Goal: Ask a question

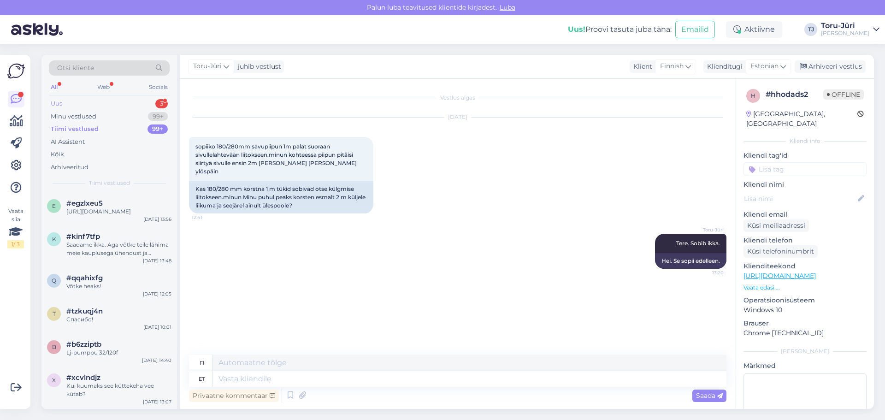
click at [67, 104] on div "Uus 3" at bounding box center [109, 103] width 121 height 13
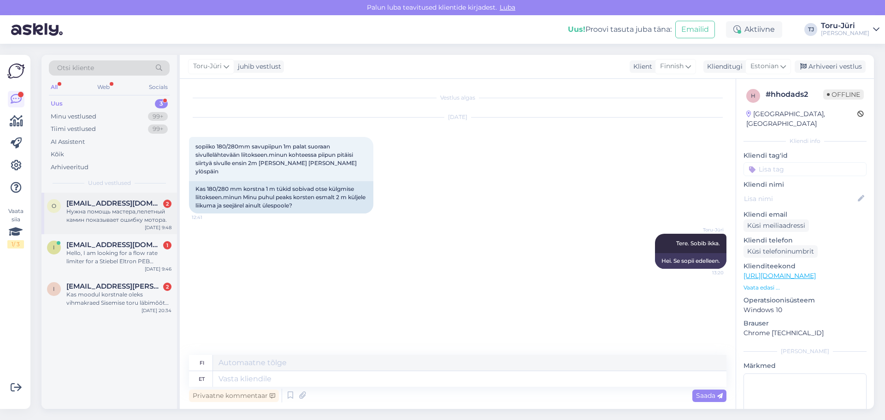
click at [113, 215] on div "Нужна помощь мастера,пелетный камин показывает ошибку мотора." at bounding box center [118, 216] width 105 height 17
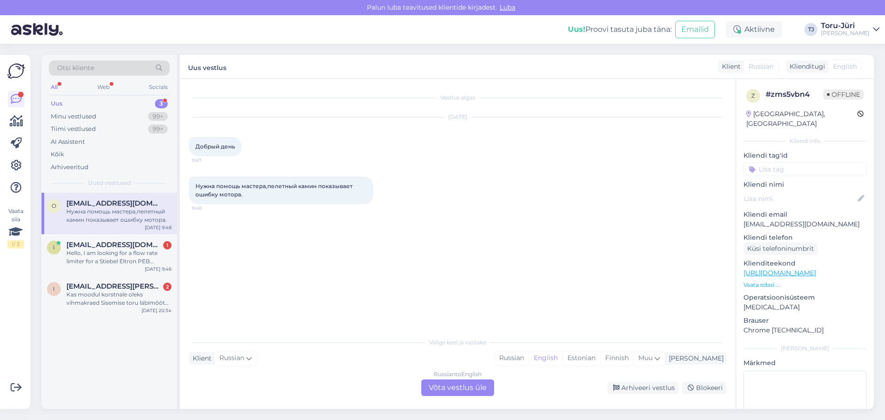
click at [464, 392] on div "Russian to English Võta vestlus üle" at bounding box center [458, 388] width 73 height 17
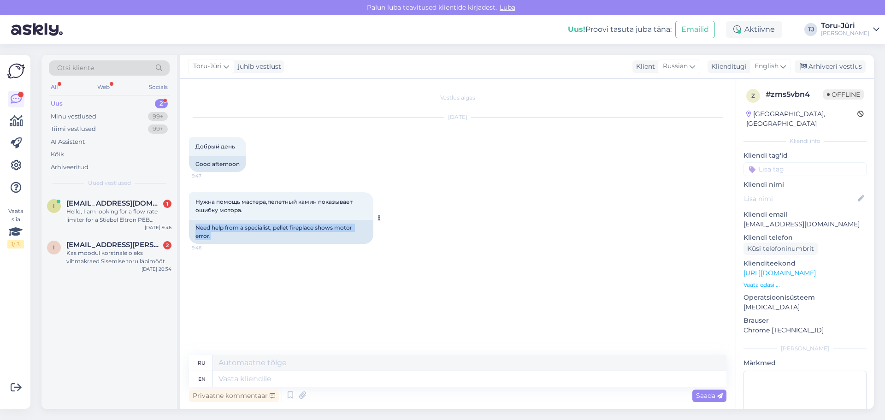
drag, startPoint x: 195, startPoint y: 228, endPoint x: 350, endPoint y: 233, distance: 155.5
click at [350, 233] on div "Need help from a specialist, pellet fireplace shows motor error." at bounding box center [281, 232] width 184 height 24
click at [786, 67] on icon at bounding box center [784, 66] width 6 height 10
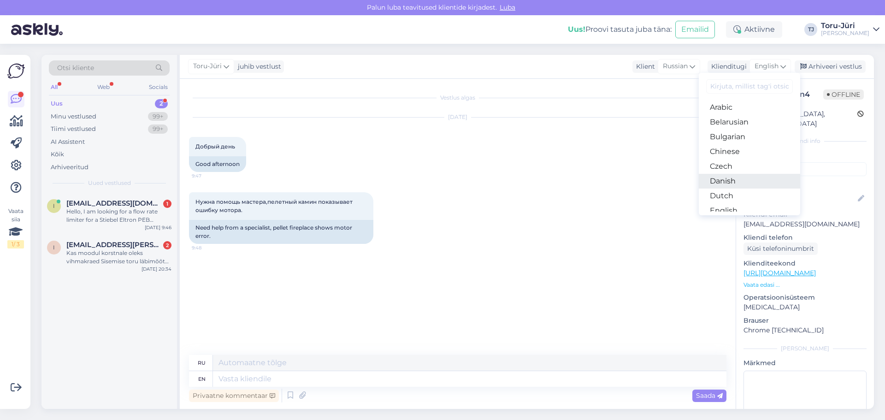
scroll to position [46, 0]
click at [739, 177] on link "Estonian" at bounding box center [749, 179] width 101 height 15
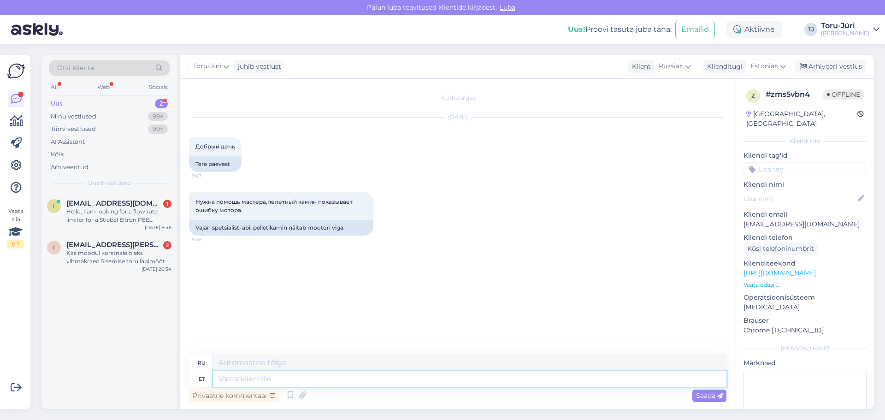
click at [272, 377] on textarea at bounding box center [470, 379] width 514 height 16
type textarea "Tere."
type textarea "Привет."
type textarea "Tere. Võtke pa"
type textarea "Привет. Возьми"
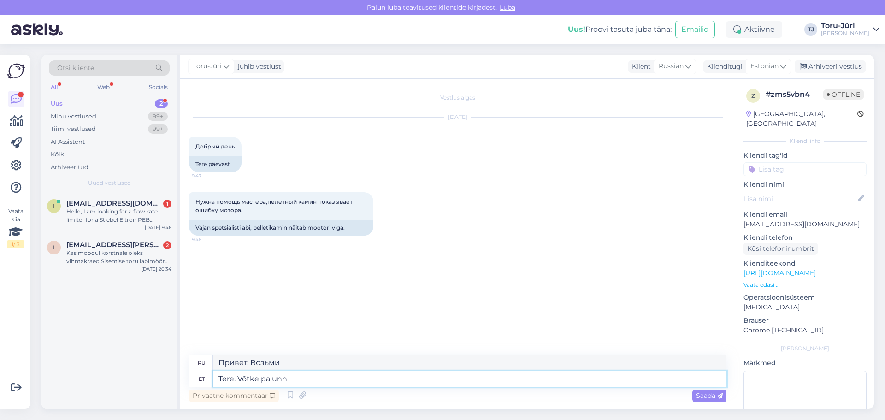
type textarea "Tere. Võtke palunn"
type textarea "Здравствуйте. Возьмите, пожалуйста."
type textarea "Tere. Võtke palunn ühendust"
type textarea "Здравствуйте. Свяжитесь со мной, пожалуйста."
type textarea "Tere. Võtke palunn ühendust meie p"
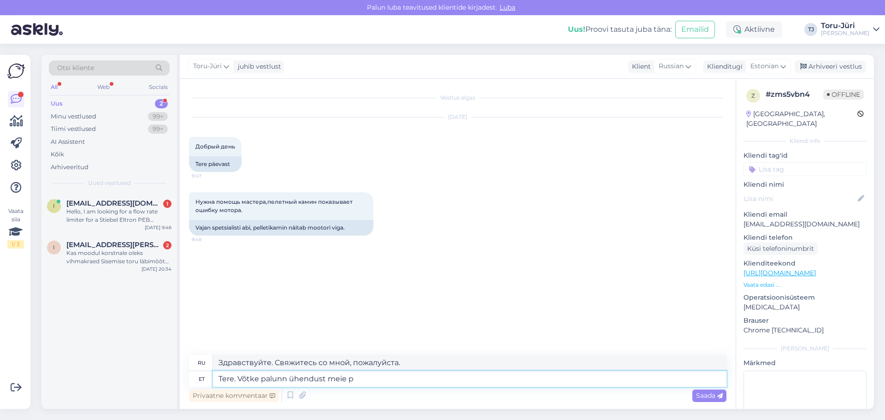
type textarea "Здравствуйте. Свяжитесь с нами."
type textarea "Tere. Võtke palunn ühendust meie hooldus"
type textarea "Здравствуйте. Свяжитесь с нашей службой поддержки."
type textarea "Tere. Võtke palunn ühendust meie hooldusosakonnaga:"
type textarea "Здравствуйте. Свяжитесь с нашим отделом технического обслуживания:"
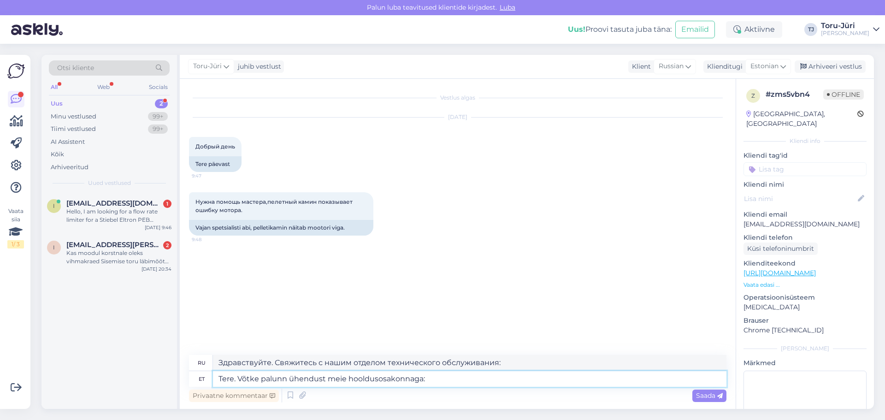
click at [287, 379] on textarea "Tere. Võtke palunn ühendust meie hooldusosakonnaga:" at bounding box center [470, 379] width 514 height 16
click at [447, 380] on textarea "Tere. Võtke palun ühendust meie hooldusosakonnaga:" at bounding box center [470, 379] width 514 height 16
paste textarea "Taavi Labi"
type textarea "Tere. Võtke palun ühendust meie hooldusosakonnaga: Taavi Labi"
type textarea "Здравствуйте. Свяжитесь с нашим отделом технического обслуживания: [PERSON_NAME…"
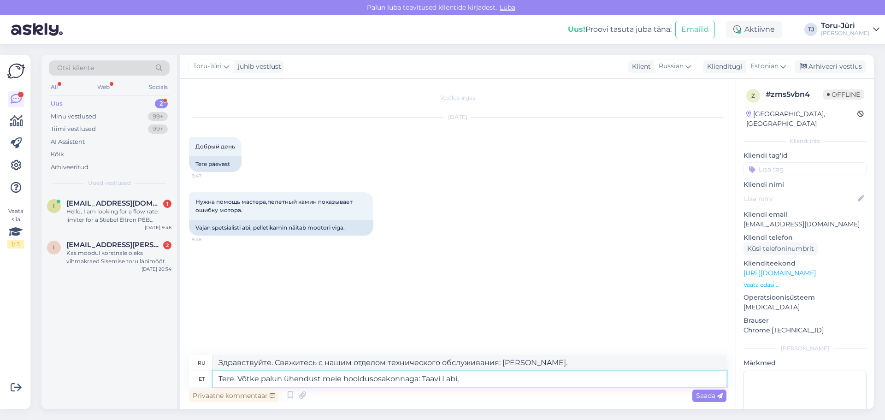
type textarea "Tere. Võtke palun ühendust meie hooldusosakonnaga: Taavi Labi,"
type textarea "Здравствуйте. Свяжитесь с нашим отделом технического обслуживания: [PERSON_NAME…"
paste textarea "[EMAIL_ADDRESS][DOMAIN_NAME]"
type textarea "Tere. Võtke palun ühendust meie hooldusosakonnaga: Taavi Labi, [EMAIL_ADDRESS][…"
type textarea "Здравствуйте. Свяжитесь с нашим отделом обслуживания: [PERSON_NAME], [EMAIL_ADD…"
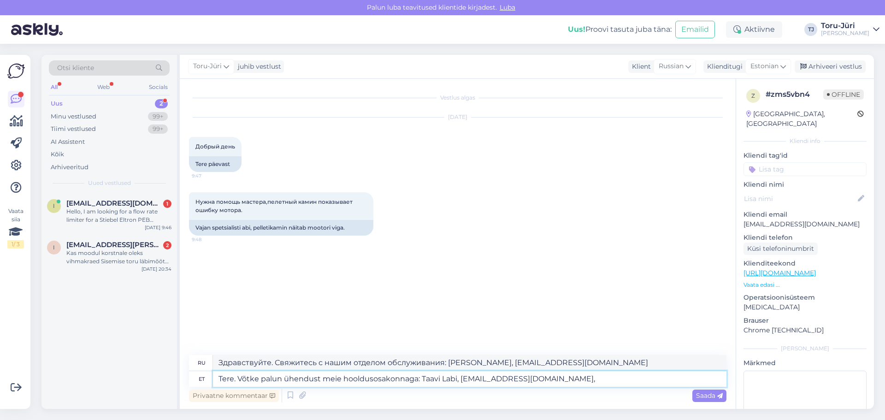
type textarea "Tere. Võtke palun ühendust meie hooldusosakonnaga: Taavi Labi, [EMAIL_ADDRESS][…"
type textarea "Здравствуйте. Свяжитесь с нашим отделом обслуживания: [PERSON_NAME], [EMAIL_ADD…"
paste textarea "5190 5480"
type textarea "Tere. Võtke palun ühendust meie hooldusosakonnaga: Taavi Labi, [EMAIL_ADDRESS][…"
type textarea "Здравствуйте. Свяжитесь с нашим отделом обслуживания: [PERSON_NAME], [EMAIL_ADD…"
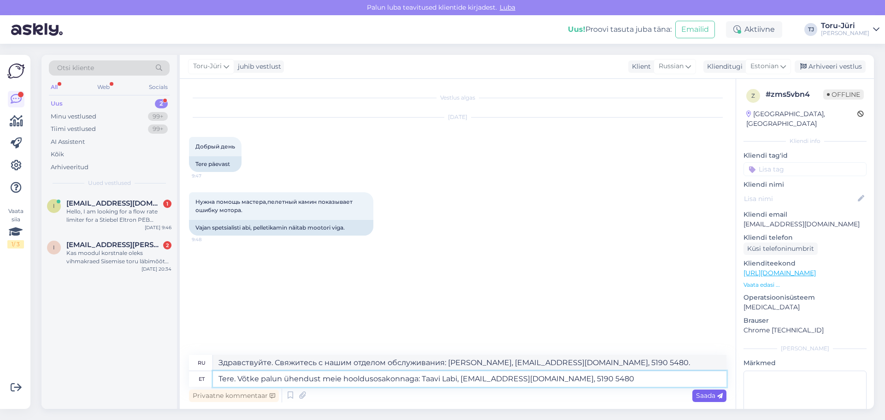
type textarea "Tere. Võtke palun ühendust meie hooldusosakonnaga: Taavi Labi, [EMAIL_ADDRESS][…"
click at [712, 393] on span "Saada" at bounding box center [709, 396] width 27 height 8
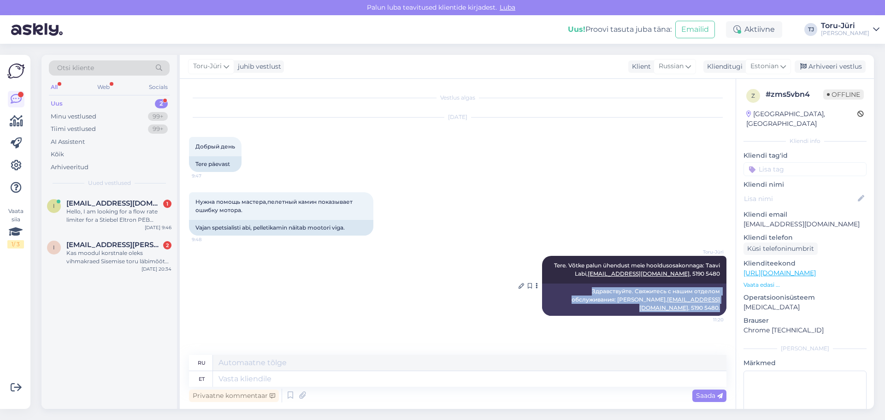
drag, startPoint x: 594, startPoint y: 291, endPoint x: 720, endPoint y: 299, distance: 127.1
click at [720, 299] on div "Здравствуйте. Свяжитесь с нашим отделом обслуживания: [PERSON_NAME], [EMAIL_ADD…" at bounding box center [634, 300] width 184 height 32
click at [438, 267] on div "[PERSON_NAME]. Võtke palun ühendust meie hooldusosakonnaga: [PERSON_NAME], [EMA…" at bounding box center [458, 286] width 538 height 80
click at [121, 211] on div "Hello, I am looking for a flow rate limiter for a Stiebel Eltron PEB 18/21/24 i…" at bounding box center [118, 216] width 105 height 17
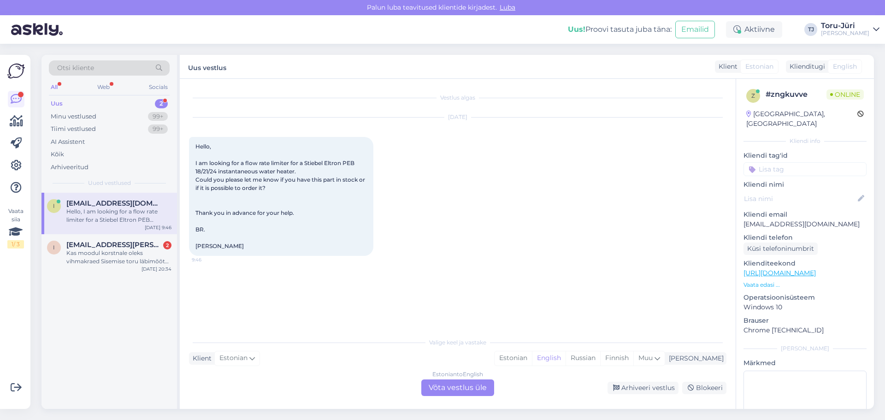
click at [449, 389] on div "Estonian to English Võta vestlus üle" at bounding box center [458, 388] width 73 height 17
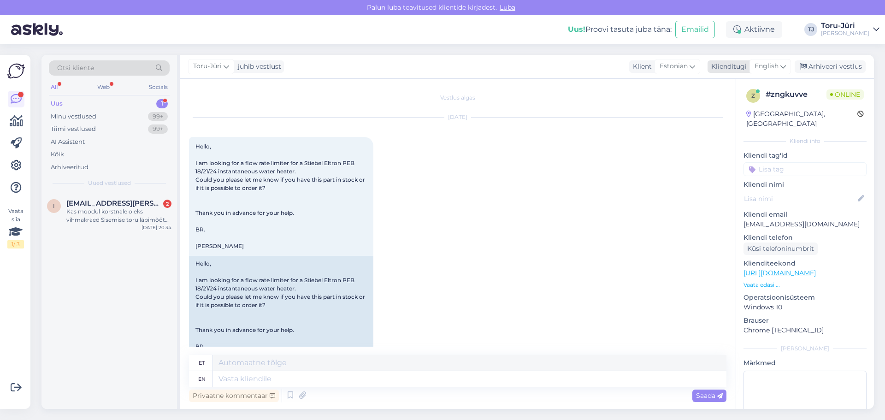
click at [782, 69] on icon at bounding box center [784, 66] width 6 height 10
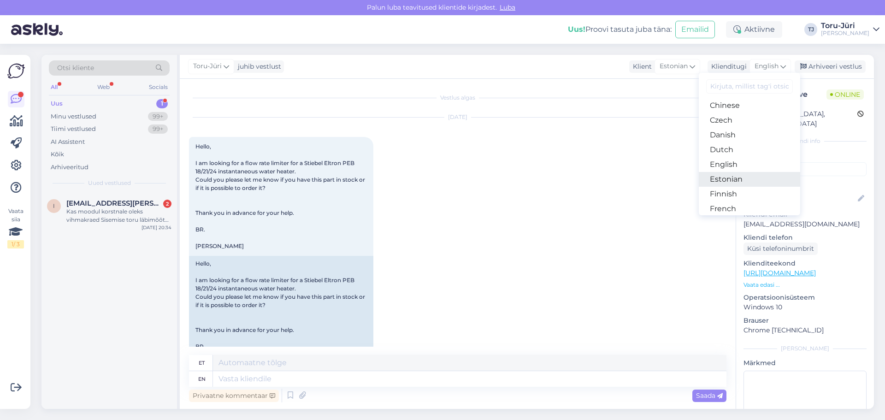
click at [731, 178] on link "Estonian" at bounding box center [749, 179] width 101 height 15
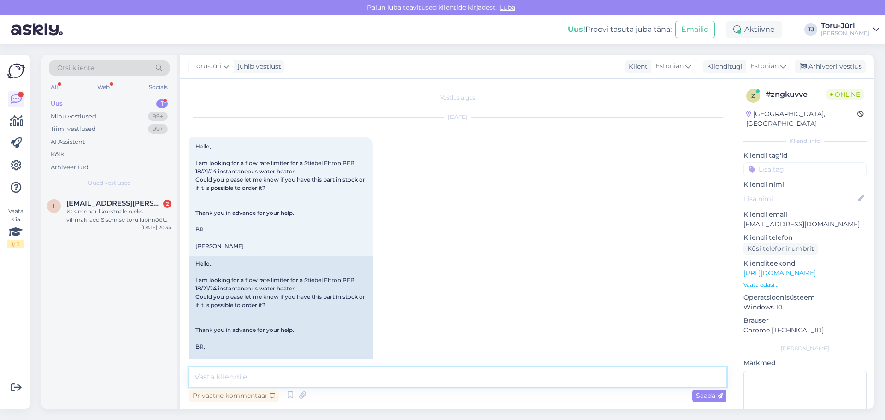
click at [235, 371] on textarea at bounding box center [458, 377] width 538 height 19
click at [223, 376] on textarea at bounding box center [458, 377] width 538 height 19
type textarea "Hello."
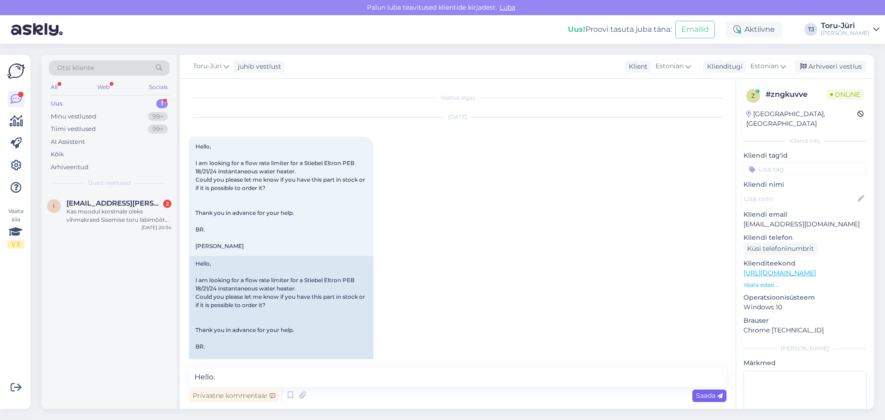
click at [713, 393] on span "Saada" at bounding box center [709, 396] width 27 height 8
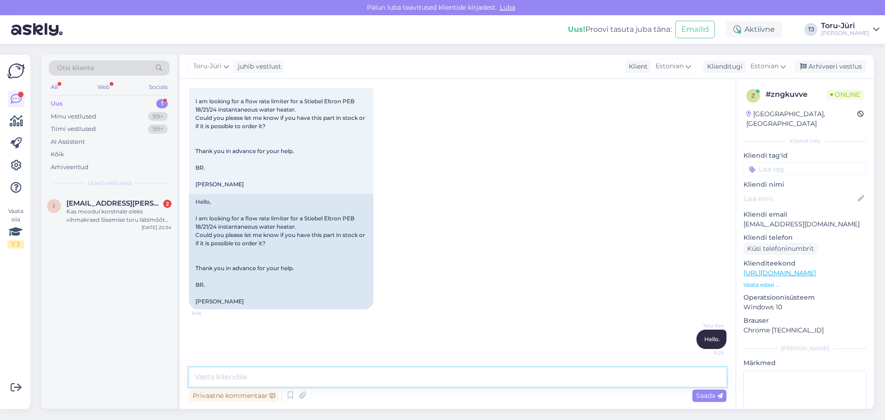
click at [278, 380] on textarea at bounding box center [458, 377] width 538 height 19
click at [282, 377] on textarea "We will send you a offerto this part" at bounding box center [458, 377] width 538 height 19
click at [263, 378] on textarea "We will send you a offer to this part" at bounding box center [458, 377] width 538 height 19
click at [340, 378] on textarea "We will send you an offer to this part" at bounding box center [458, 377] width 538 height 19
click at [365, 378] on textarea "We will send you an offer to this part to your email." at bounding box center [458, 377] width 538 height 19
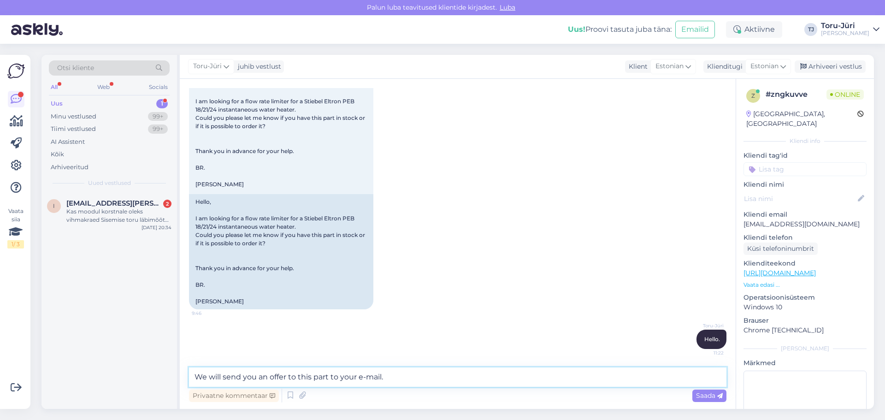
click at [410, 380] on textarea "We will send you an offer to this part to your e-mail." at bounding box center [458, 377] width 538 height 19
click at [366, 377] on textarea "We will send you an offer to this part to your e-mail." at bounding box center [458, 377] width 538 height 19
click at [416, 378] on textarea "We will send you an offer to this part to your email." at bounding box center [458, 377] width 538 height 19
type textarea "We will send you an offer to this part to your email."
click at [703, 393] on span "Saada" at bounding box center [709, 396] width 27 height 8
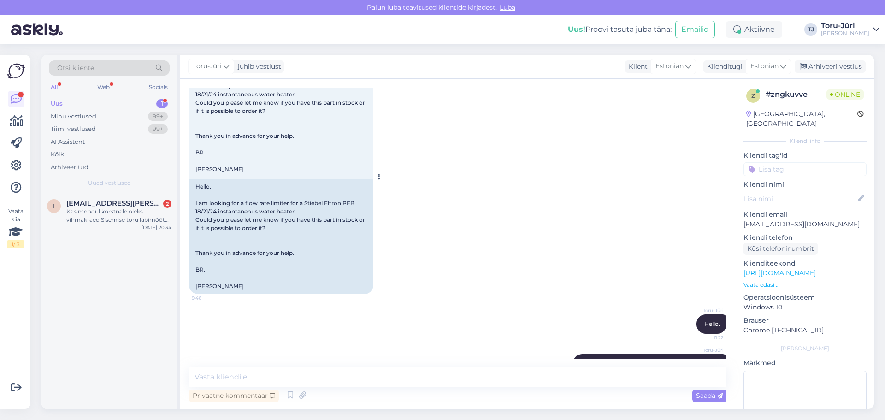
scroll to position [55, 0]
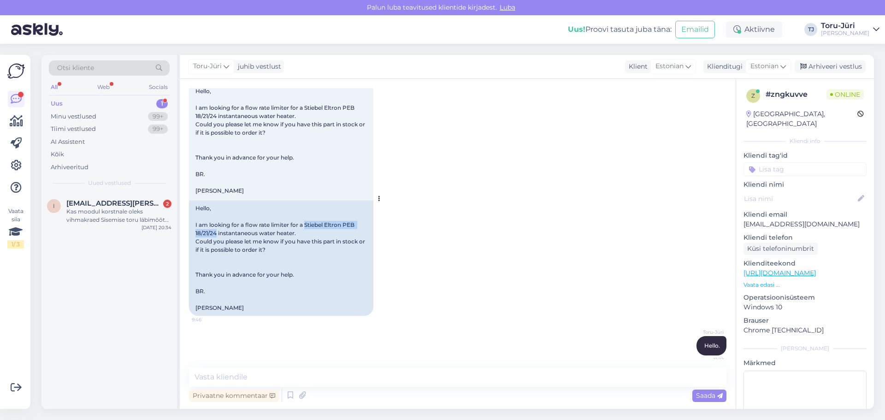
drag, startPoint x: 305, startPoint y: 225, endPoint x: 217, endPoint y: 234, distance: 88.6
click at [217, 234] on div "Hello, I am looking for a flow rate limiter for a Stiebel Eltron PEB 18/21/24 i…" at bounding box center [281, 258] width 184 height 115
copy div "Stiebel Eltron PEB 18/21/24"
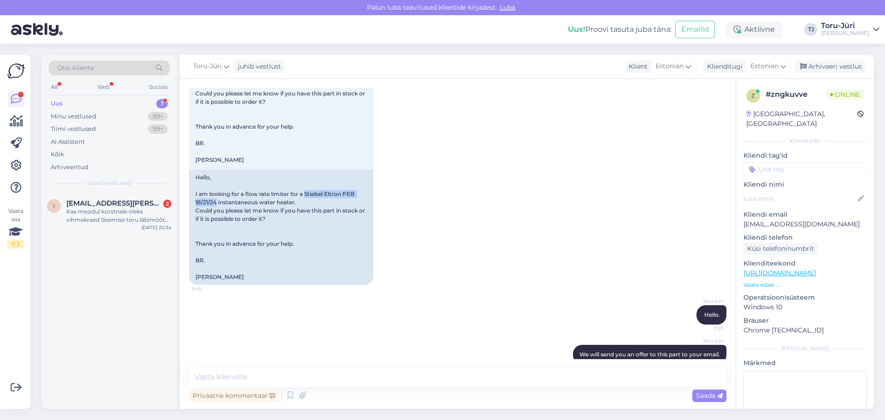
scroll to position [101, 0]
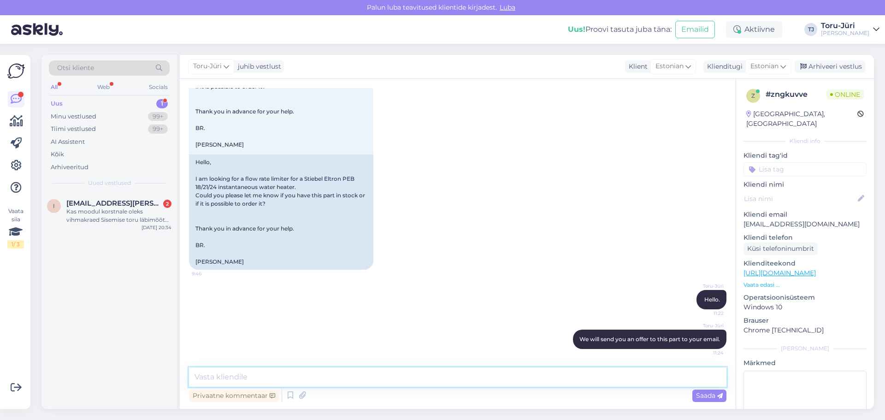
click at [320, 373] on textarea at bounding box center [458, 377] width 538 height 19
click at [93, 208] on div "Kas moodul korstnale oleks vihmakraed Sisemise toru läbimõõt on 150mm. ja Välim…" at bounding box center [118, 216] width 105 height 17
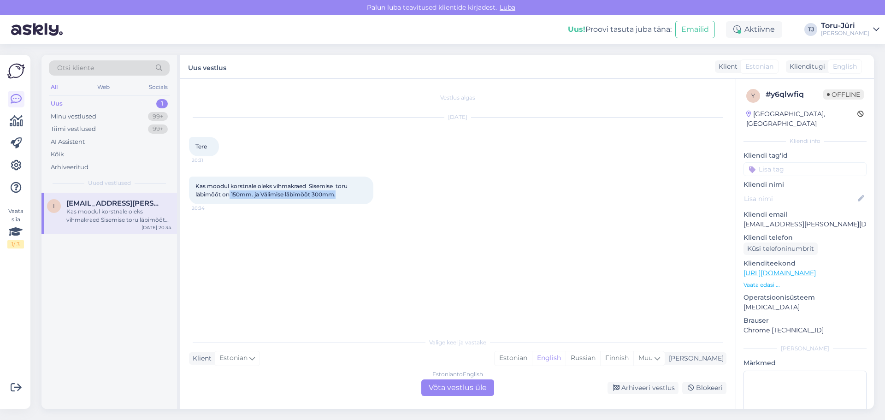
drag, startPoint x: 229, startPoint y: 196, endPoint x: 355, endPoint y: 194, distance: 125.9
click at [355, 194] on div "Kas moodul korstnale oleks vihmakraed Sisemise toru läbimõõt on 150mm. ja Välim…" at bounding box center [281, 191] width 184 height 28
click at [445, 389] on div "Estonian to English Võta vestlus üle" at bounding box center [458, 388] width 73 height 17
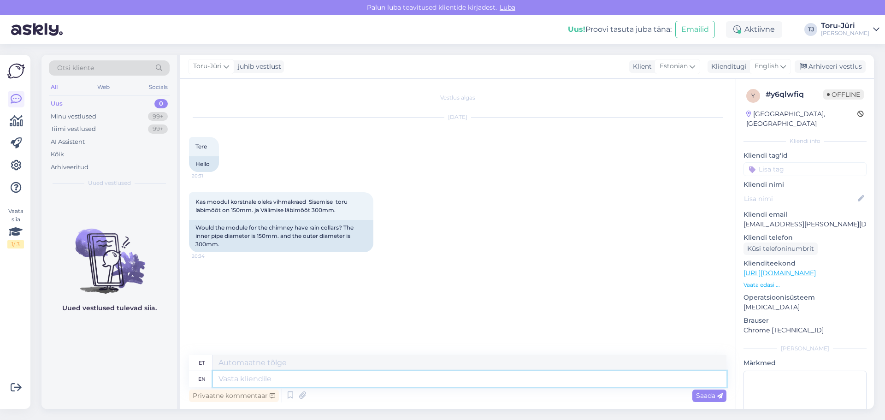
click at [281, 377] on textarea at bounding box center [470, 379] width 514 height 16
click at [784, 65] on icon at bounding box center [784, 66] width 6 height 10
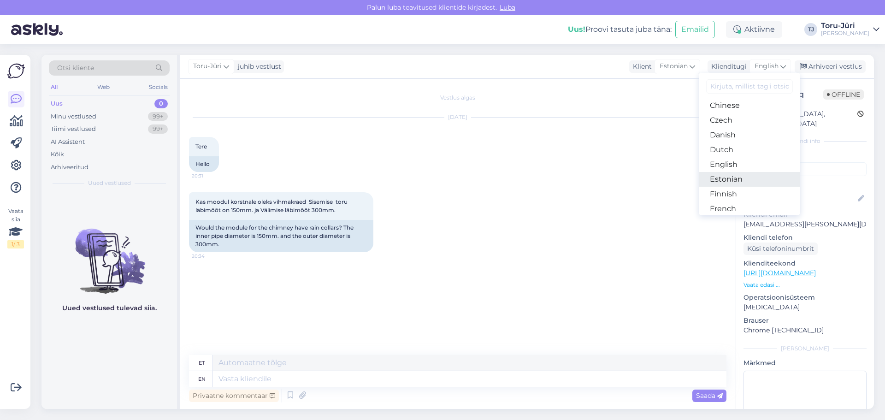
click at [731, 179] on link "Estonian" at bounding box center [749, 179] width 101 height 15
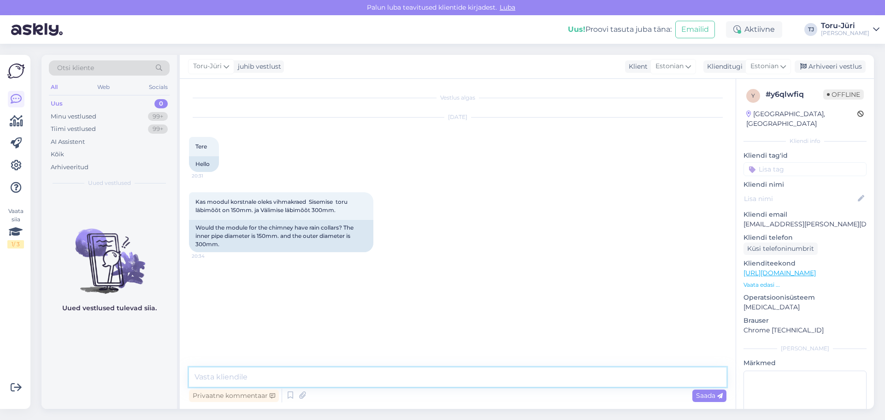
click at [281, 374] on textarea at bounding box center [458, 377] width 538 height 19
type textarea "Tere."
type textarea "On ikka pakkuda 300mm vihmakraed. Hind on 17.-"
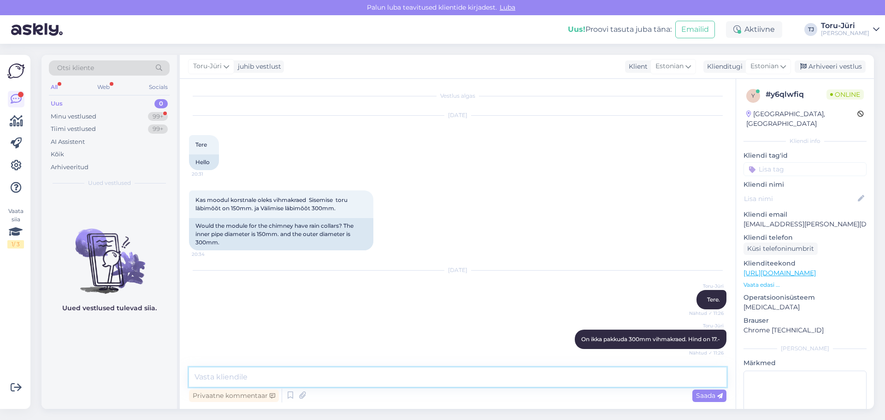
scroll to position [58, 0]
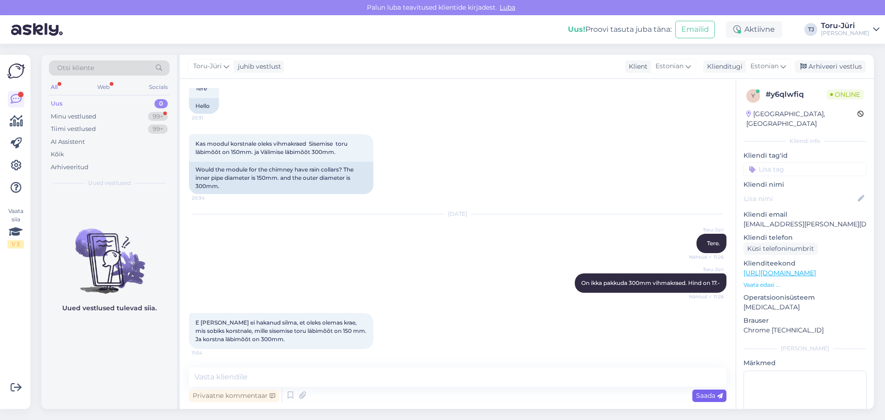
click at [713, 399] on span "Saada" at bounding box center [709, 396] width 27 height 8
click at [357, 380] on textarea at bounding box center [458, 377] width 538 height 19
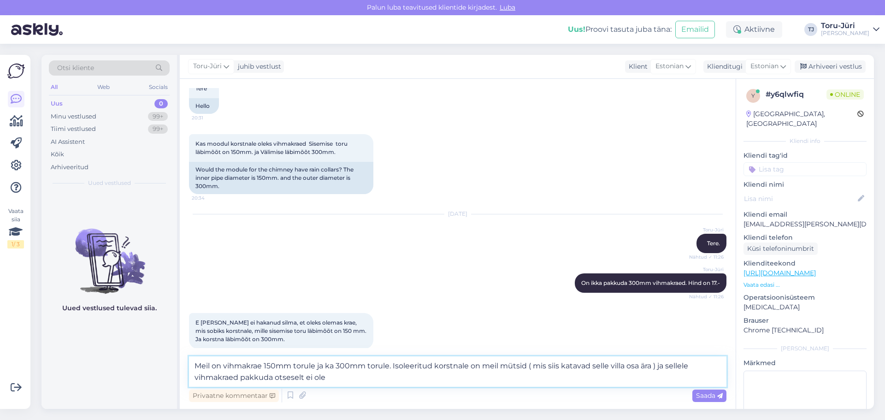
type textarea "Meil on vihmakrae 150mm torule ja ka 300mm torule. Isoleeritud korstnale on mei…"
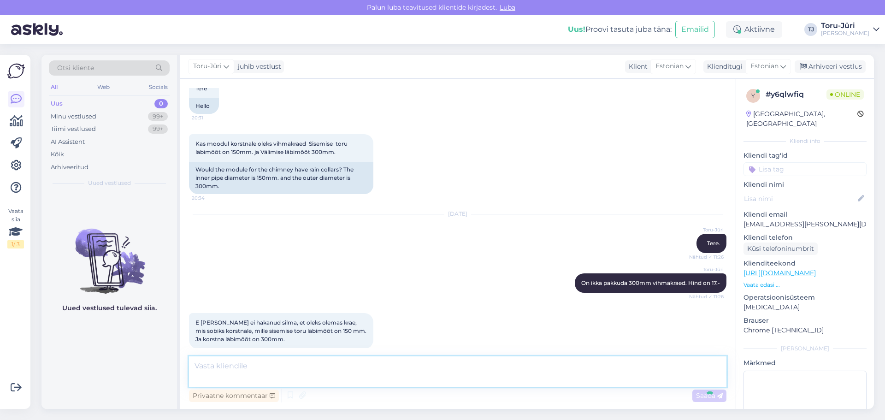
scroll to position [114, 0]
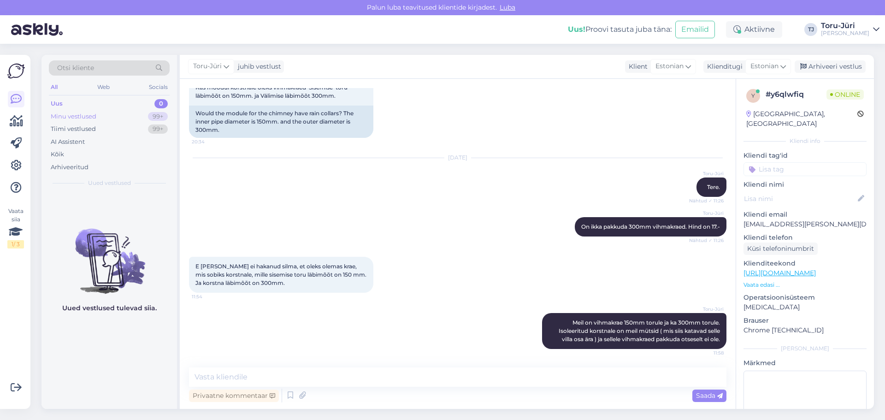
click at [85, 114] on div "Minu vestlused" at bounding box center [74, 116] width 46 height 9
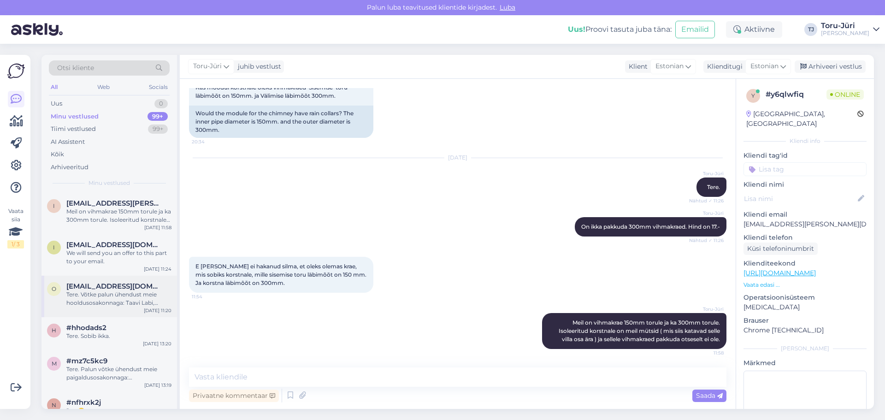
click at [99, 296] on div "Tere. Võtke palun ühendust meie hooldusosakonnaga: Taavi Labi, [EMAIL_ADDRESS][…" at bounding box center [118, 299] width 105 height 17
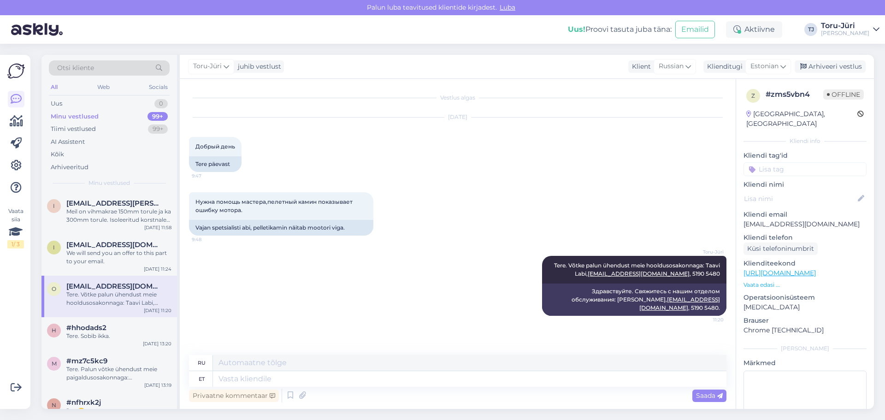
scroll to position [0, 0]
drag, startPoint x: 745, startPoint y: 216, endPoint x: 822, endPoint y: 218, distance: 77.0
click at [822, 220] on p "[EMAIL_ADDRESS][DOMAIN_NAME]" at bounding box center [805, 225] width 123 height 10
copy p "[EMAIL_ADDRESS][DOMAIN_NAME]"
click at [448, 322] on div "Vestlus algas [DATE] Добрый день 9:47 Tere päevast Нужна помощь мастера,пелетны…" at bounding box center [462, 217] width 546 height 259
